Goal: Navigation & Orientation: Understand site structure

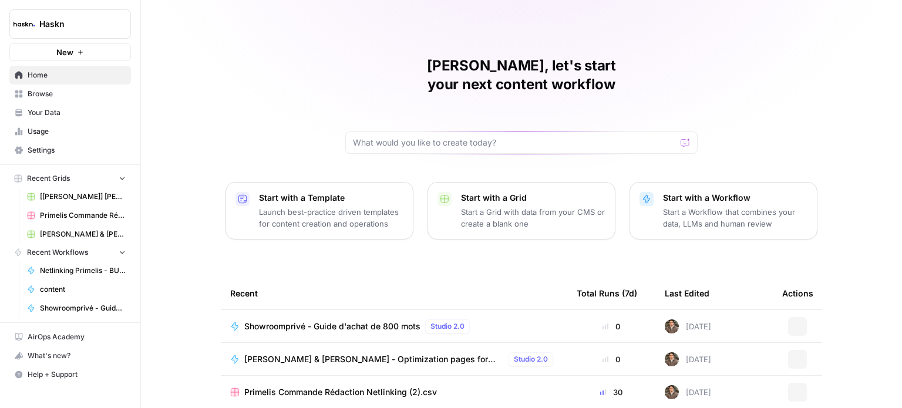
click at [73, 99] on span "Browse" at bounding box center [77, 94] width 98 height 11
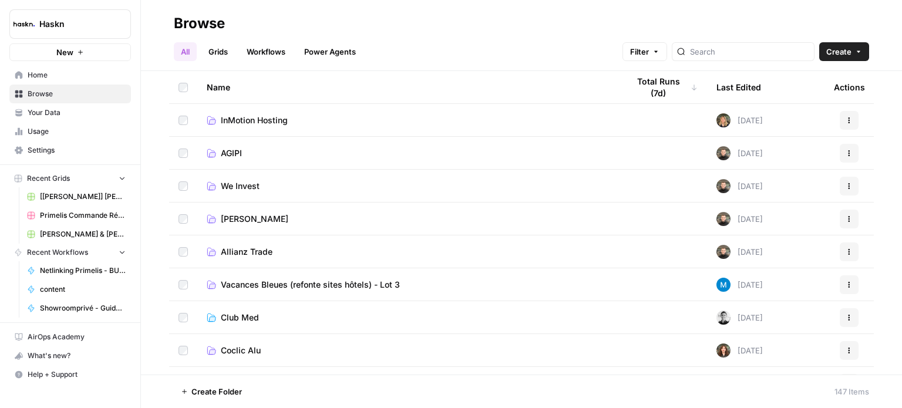
click at [230, 51] on link "Grids" at bounding box center [217, 51] width 33 height 19
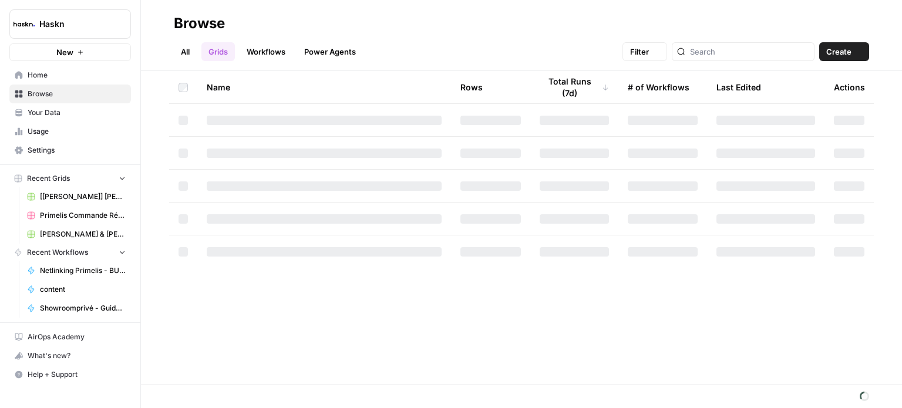
click at [273, 51] on link "Workflows" at bounding box center [266, 51] width 53 height 19
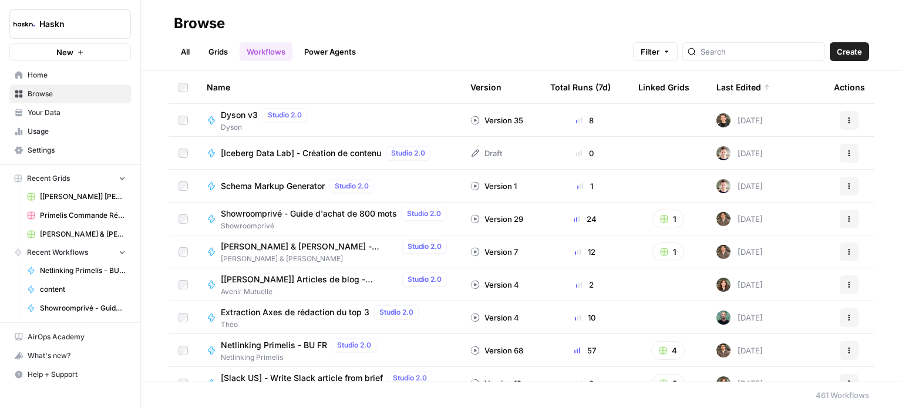
click at [430, 12] on header "Browse All Grids Workflows Power Agents Filter Create" at bounding box center [521, 35] width 761 height 71
click at [99, 82] on link "Home" at bounding box center [70, 75] width 122 height 19
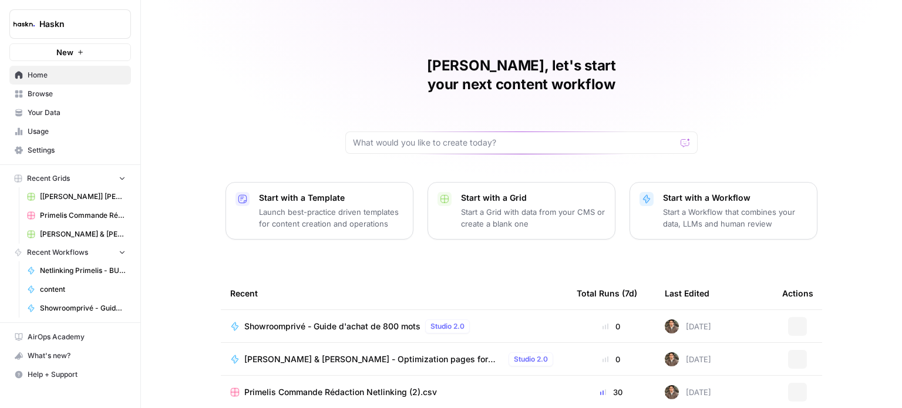
click at [99, 89] on span "Browse" at bounding box center [77, 94] width 98 height 11
